Goal: Information Seeking & Learning: Learn about a topic

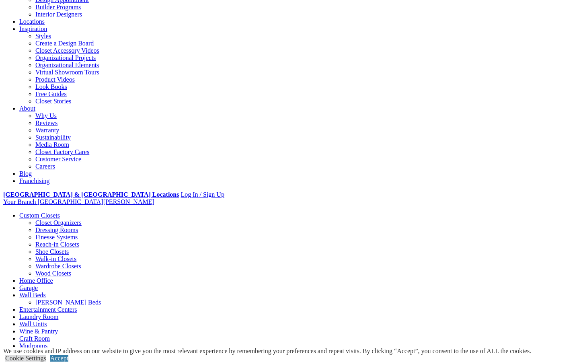
scroll to position [121, 0]
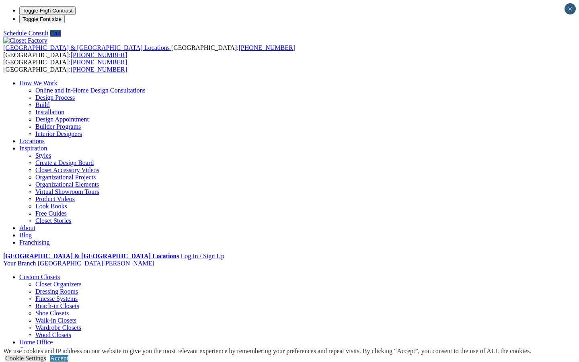
click at [75, 195] on link "Product Videos" at bounding box center [54, 198] width 39 height 7
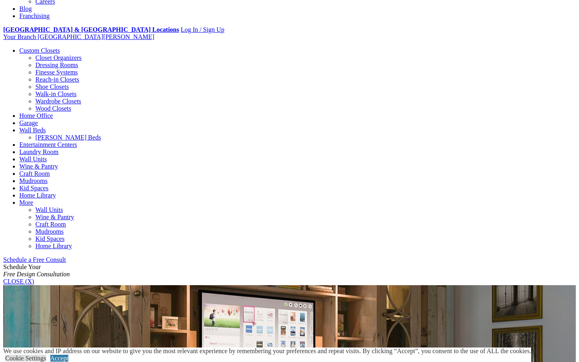
scroll to position [285, 0]
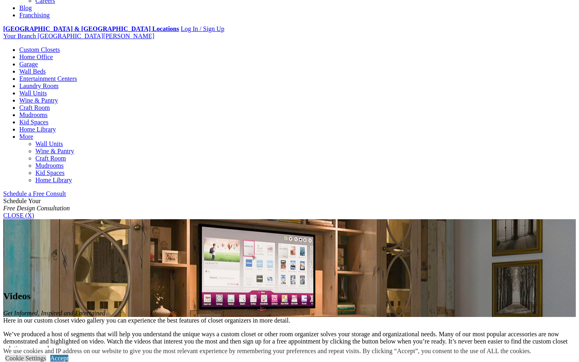
click at [66, 155] on link "Craft Room" at bounding box center [50, 158] width 31 height 7
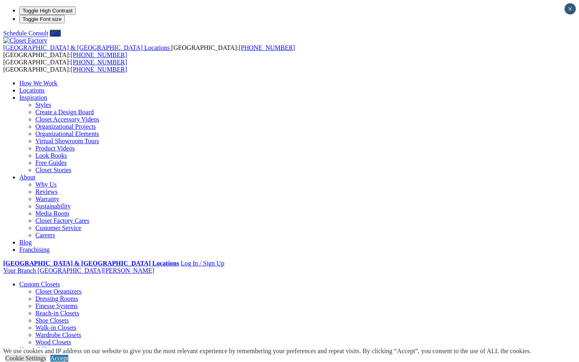
click at [51, 101] on link "Styles" at bounding box center [43, 104] width 16 height 7
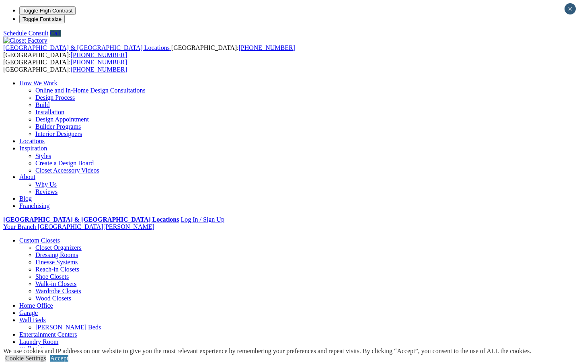
click at [257, 152] on ul "Styles Create a Design Board Closet Accessory Videos Organizational Projects Or…" at bounding box center [297, 162] width 556 height 21
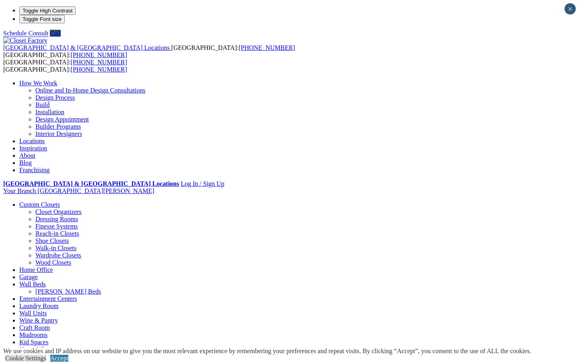
click at [47, 145] on link "Inspiration" at bounding box center [33, 148] width 28 height 7
click at [35, 152] on link "About" at bounding box center [27, 155] width 16 height 7
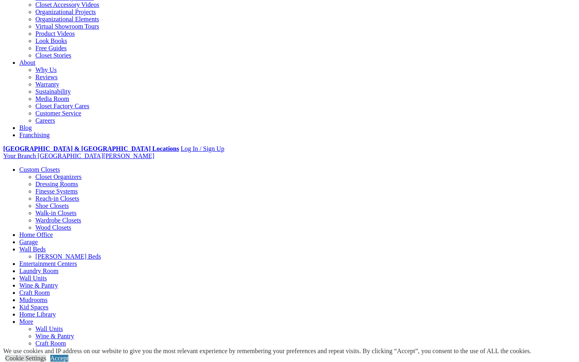
scroll to position [163, 0]
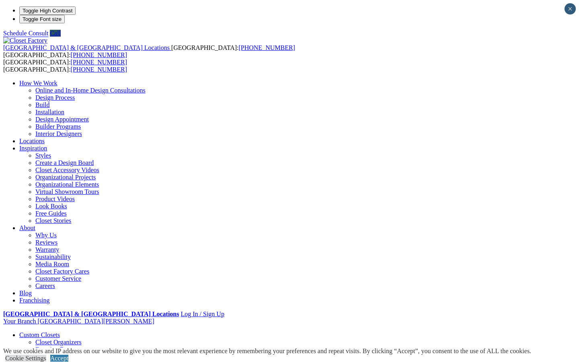
scroll to position [0, 0]
